Goal: Task Accomplishment & Management: Manage account settings

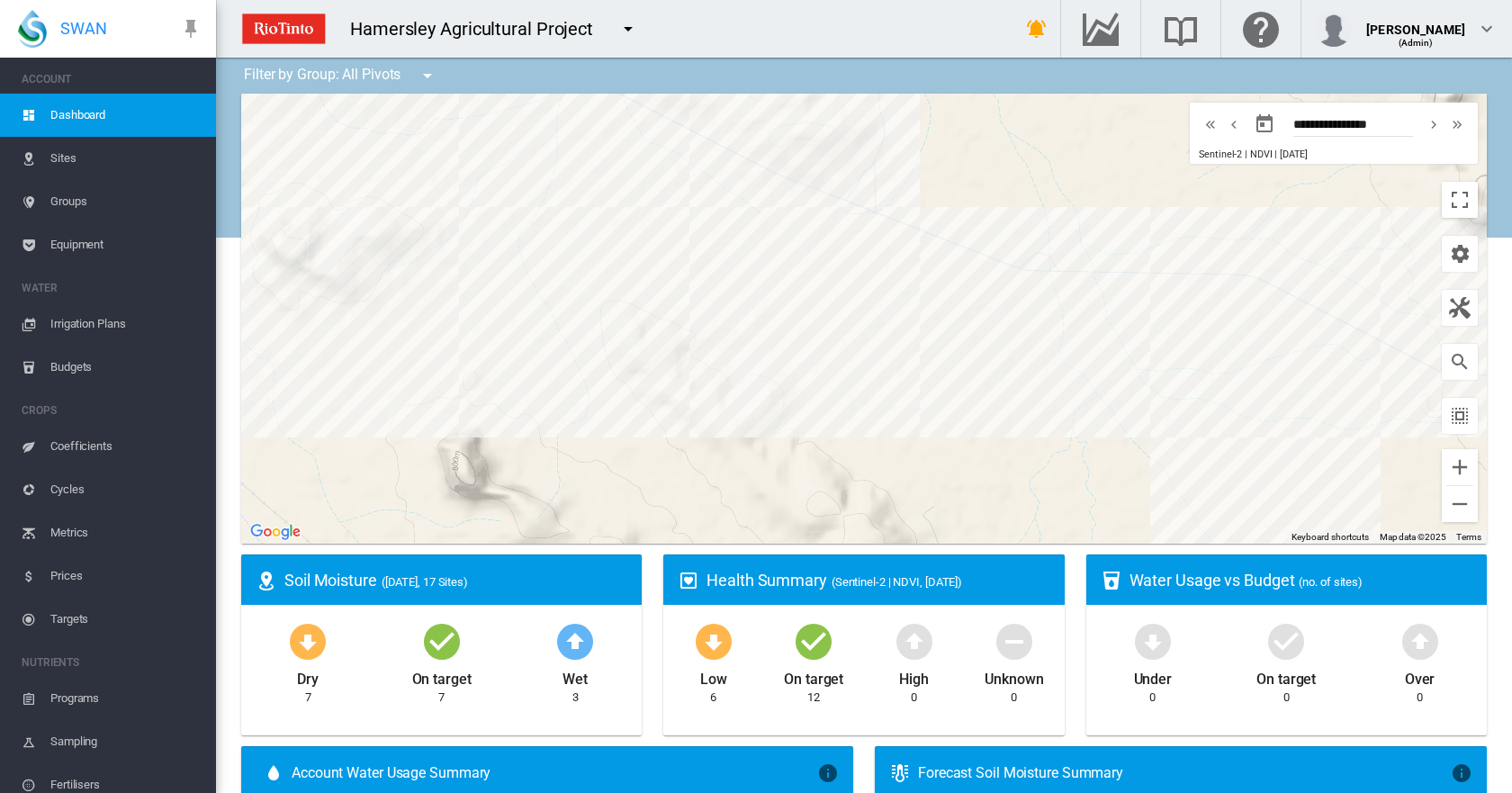
click at [84, 324] on span "Irrigation Plans" at bounding box center [126, 324] width 151 height 43
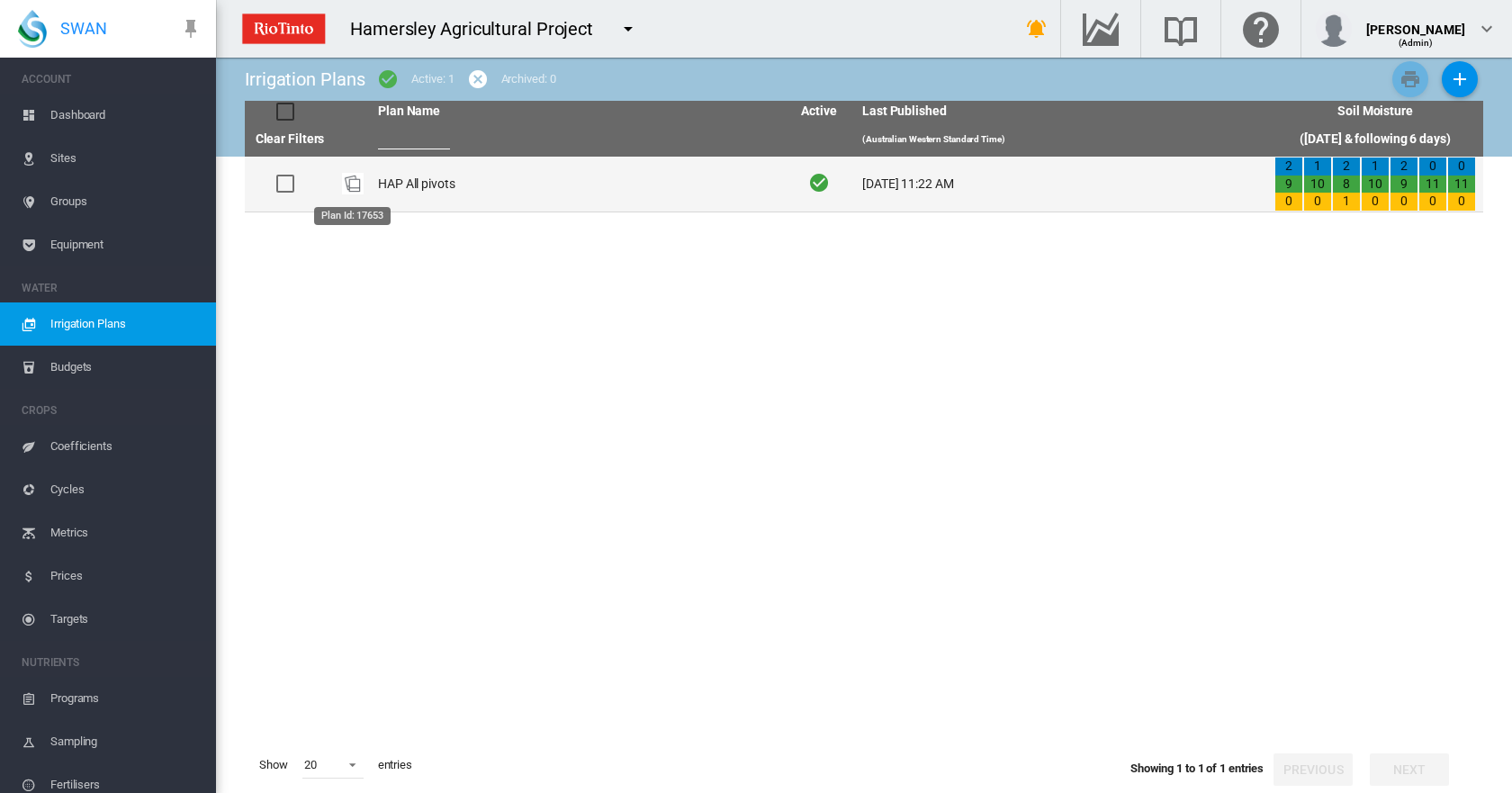
click at [351, 182] on img "Plan Id: 17653" at bounding box center [352, 183] width 22 height 22
click at [279, 179] on div at bounding box center [285, 183] width 18 height 18
click at [282, 179] on div at bounding box center [285, 183] width 18 height 18
click at [398, 181] on td "HAP All pivots" at bounding box center [577, 184] width 412 height 55
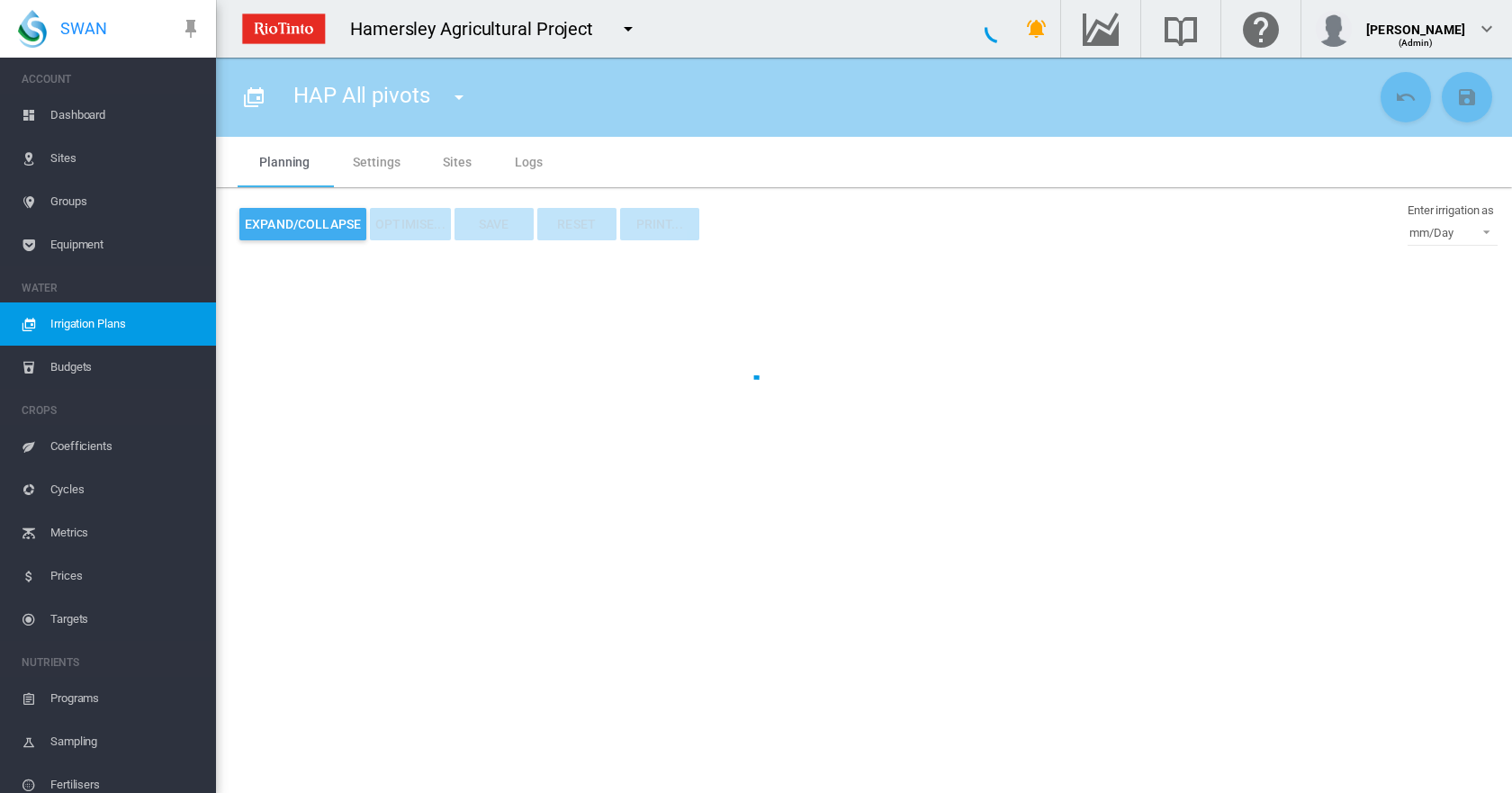
type input "**********"
type input "*"
type input "*****"
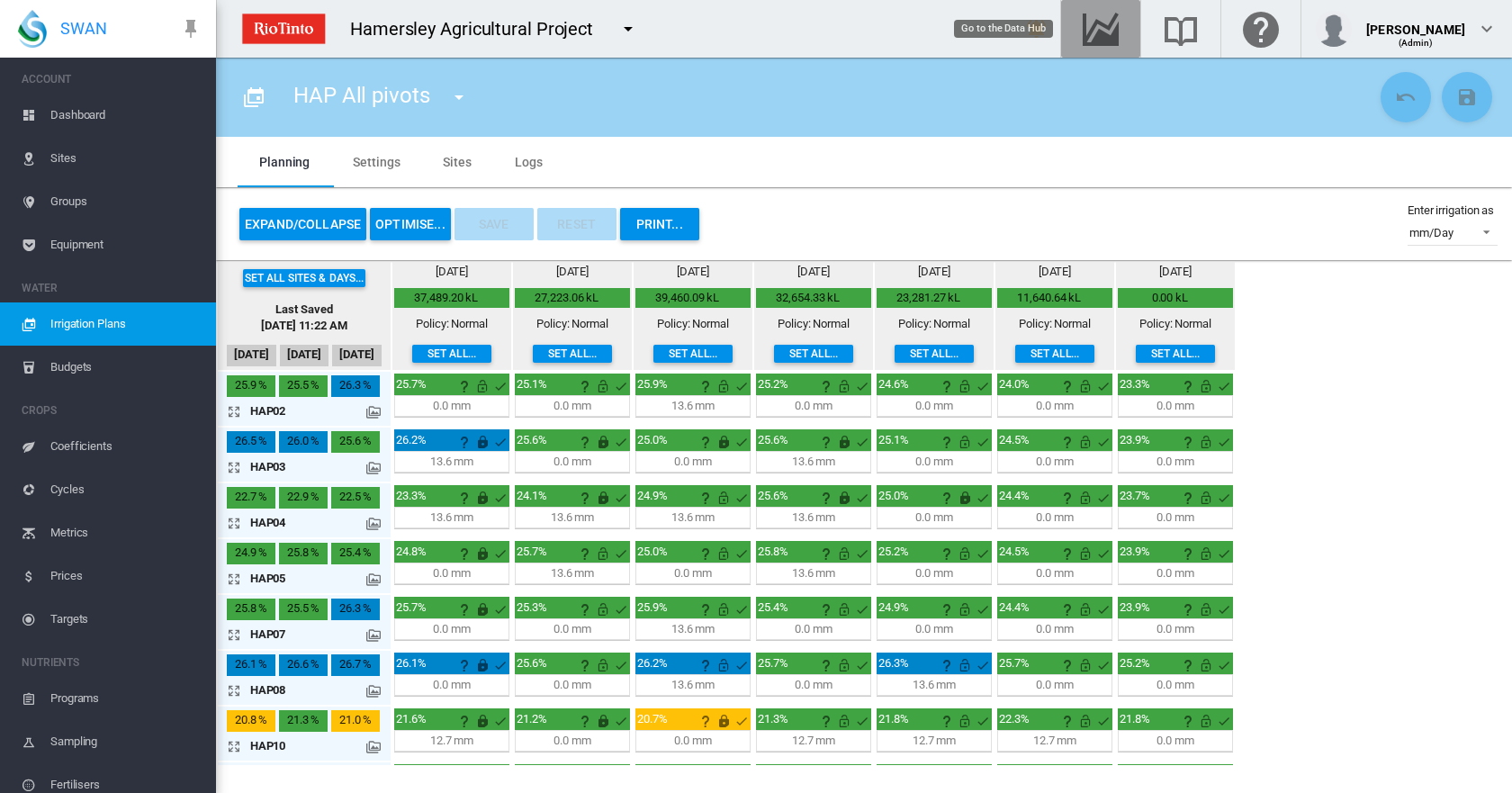
click at [1089, 36] on md-icon "Go to the Data Hub" at bounding box center [1101, 28] width 43 height 22
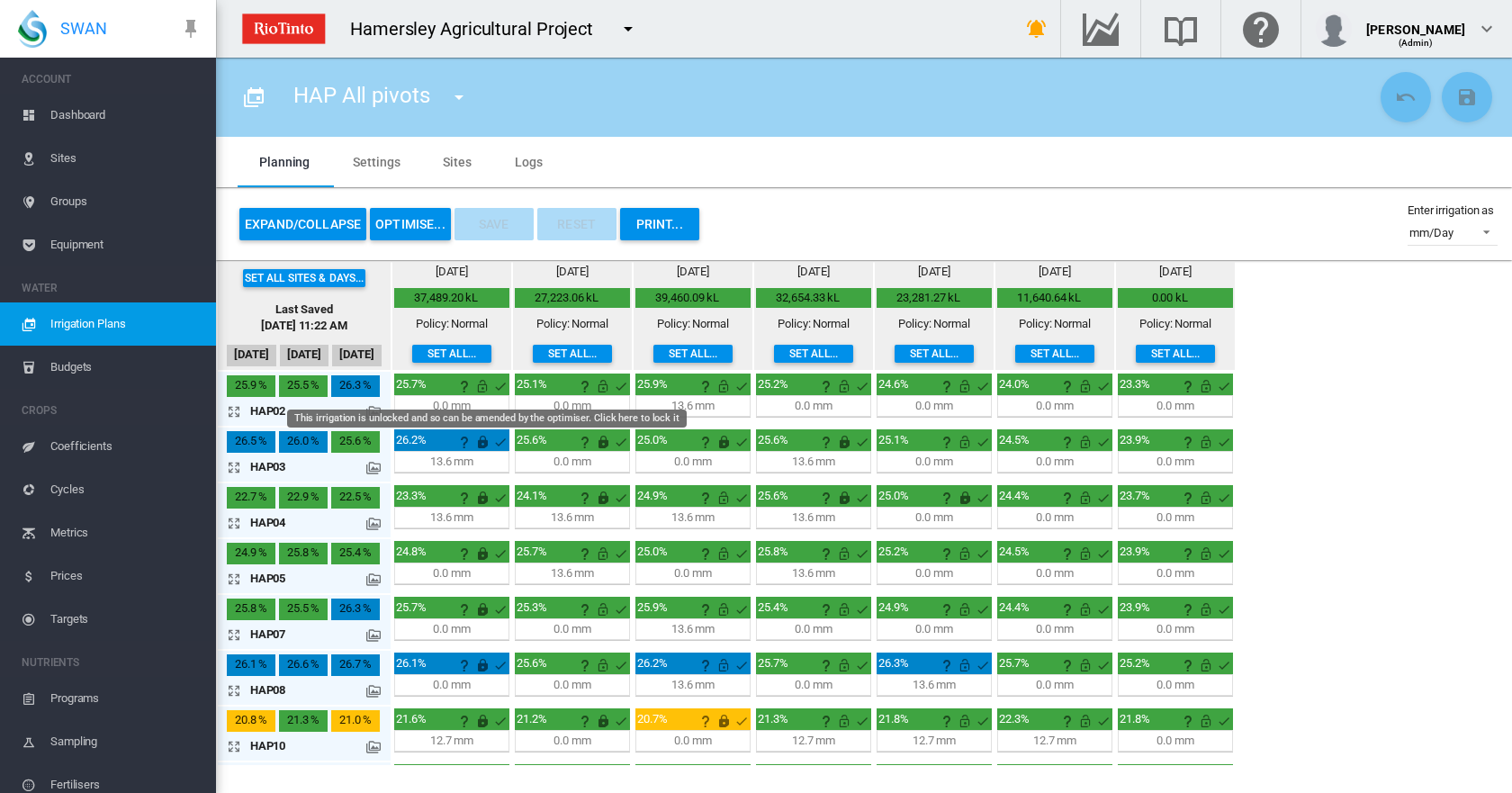
drag, startPoint x: 484, startPoint y: 385, endPoint x: 556, endPoint y: 403, distance: 74.2
click at [484, 385] on md-icon "This irrigation is unlocked and so can be amended by the optimiser. Click here …" at bounding box center [482, 386] width 22 height 22
